Goal: Find specific page/section

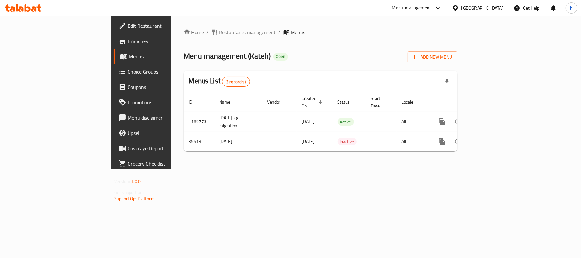
click at [494, 6] on div "[GEOGRAPHIC_DATA]" at bounding box center [482, 7] width 42 height 7
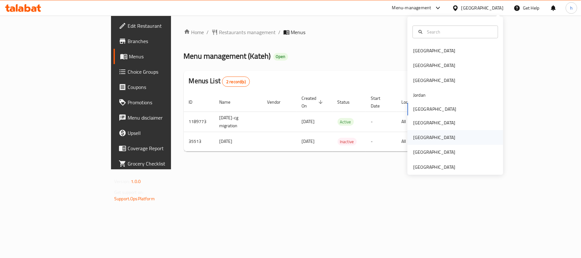
click at [417, 138] on div "[GEOGRAPHIC_DATA]" at bounding box center [434, 137] width 42 height 7
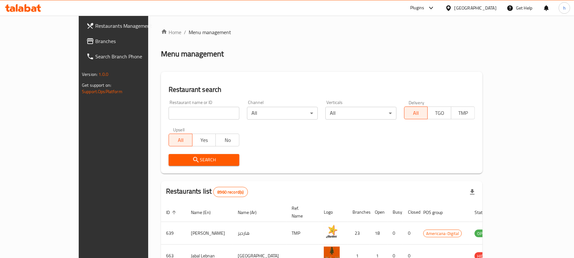
click at [95, 38] on span "Branches" at bounding box center [132, 41] width 74 height 8
